Goal: Transaction & Acquisition: Download file/media

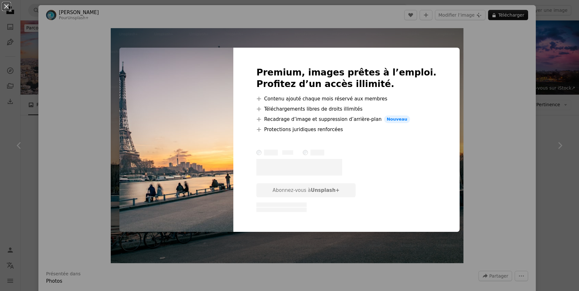
scroll to position [64, 0]
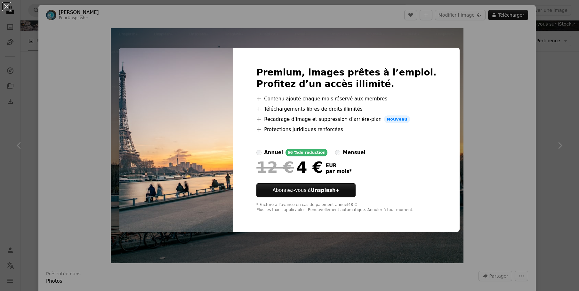
click at [495, 134] on div "An X shape Premium, images prêtes à l’emploi. Profitez d’un accès illimité. A p…" at bounding box center [289, 145] width 579 height 291
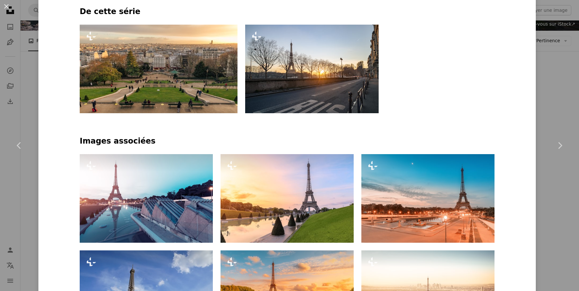
scroll to position [448, 0]
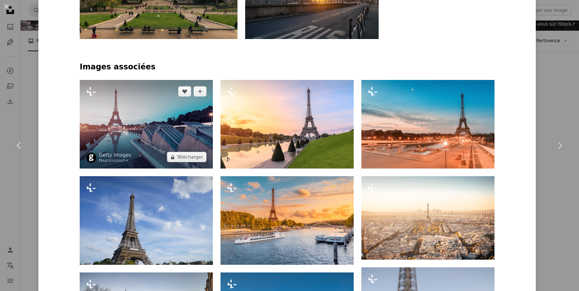
click at [168, 120] on img at bounding box center [146, 124] width 133 height 89
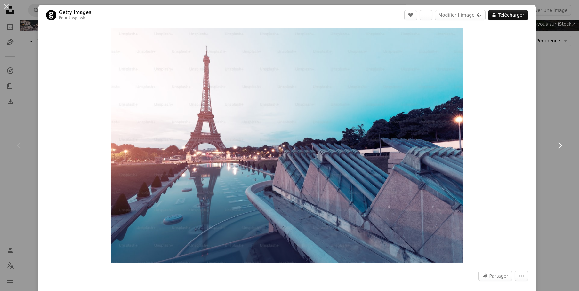
click at [558, 117] on link "Chevron right" at bounding box center [559, 145] width 38 height 61
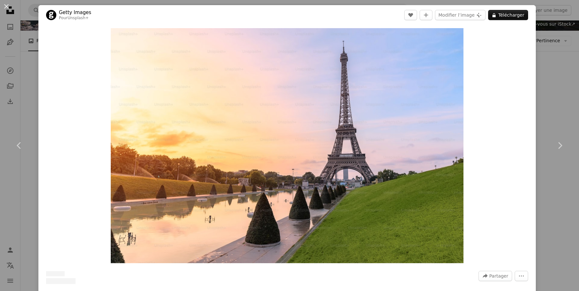
click at [547, 68] on div "An X shape Chevron left Chevron right Getty Images Pour Unsplash+ A heart A plu…" at bounding box center [289, 145] width 579 height 291
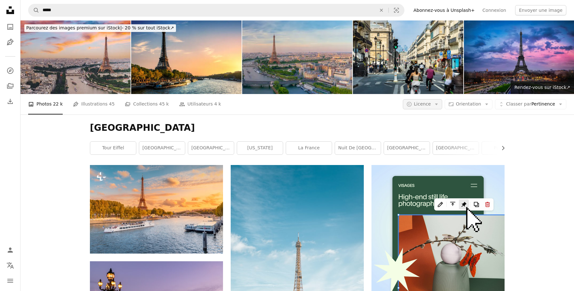
click at [431, 101] on span "Licence" at bounding box center [422, 103] width 17 height 5
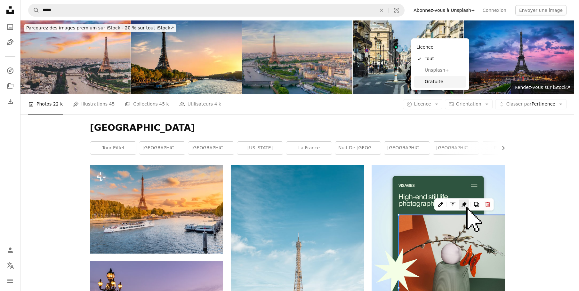
click at [435, 82] on span "Gratuite" at bounding box center [444, 82] width 39 height 6
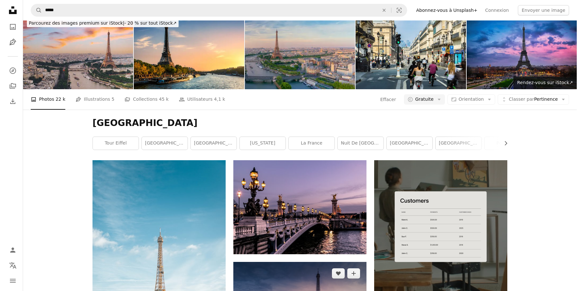
scroll to position [128, 0]
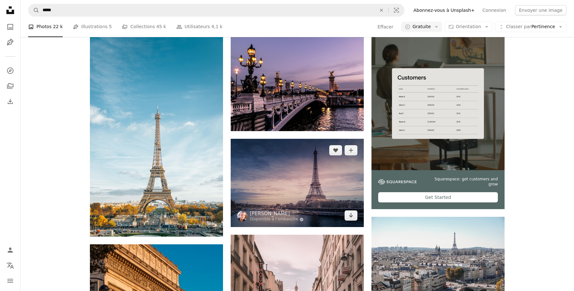
click at [306, 139] on img at bounding box center [297, 183] width 133 height 88
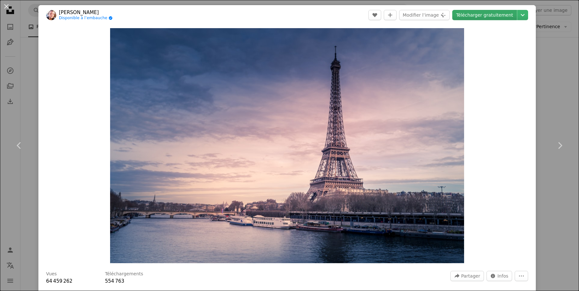
click at [493, 16] on link "Télécharger gratuitement" at bounding box center [484, 15] width 65 height 10
